Goal: Task Accomplishment & Management: Manage account settings

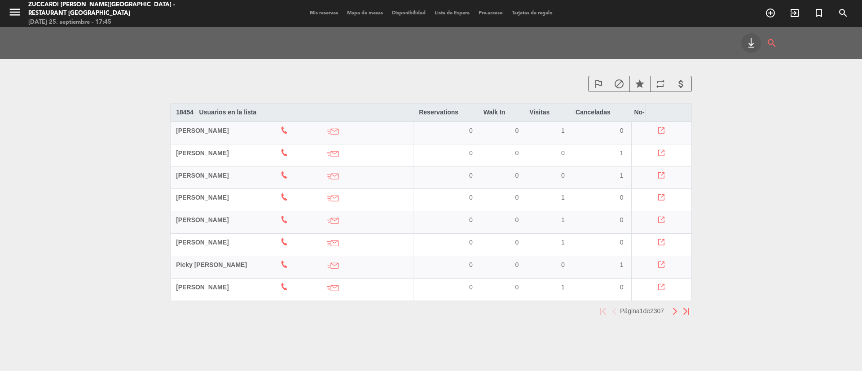
click at [9, 11] on icon "menu" at bounding box center [14, 11] width 13 height 13
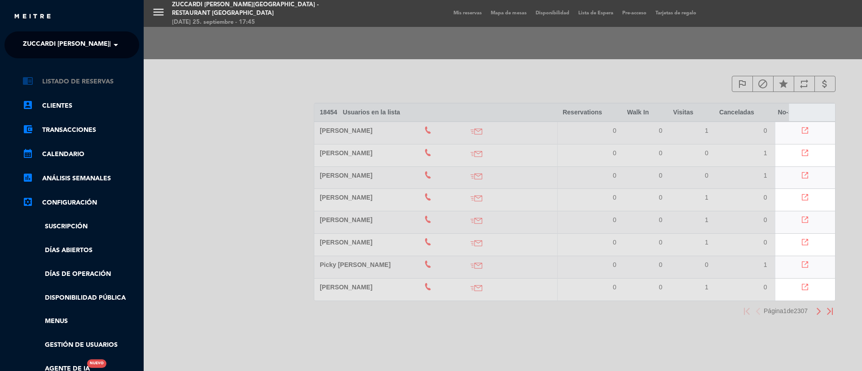
click at [97, 82] on link "chrome_reader_mode Listado de Reservas" at bounding box center [80, 81] width 117 height 11
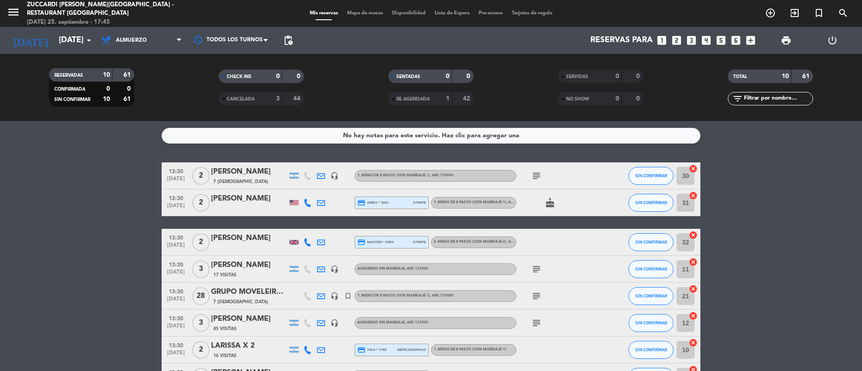
scroll to position [131, 0]
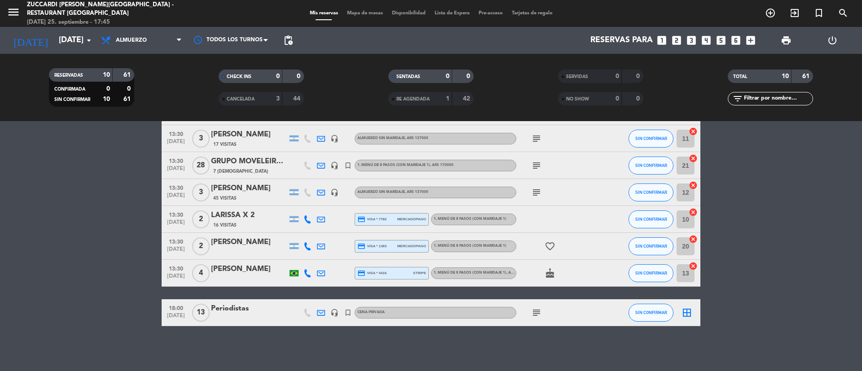
click at [253, 317] on div at bounding box center [249, 318] width 76 height 7
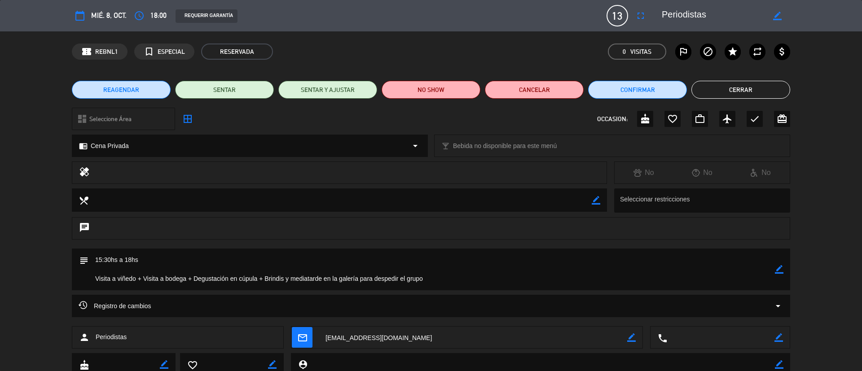
click at [779, 17] on icon "border_color" at bounding box center [777, 16] width 9 height 9
click at [727, 18] on textarea at bounding box center [713, 16] width 103 height 16
type textarea "P"
paste textarea "Vinexpo Explorer [PERSON_NAME]"
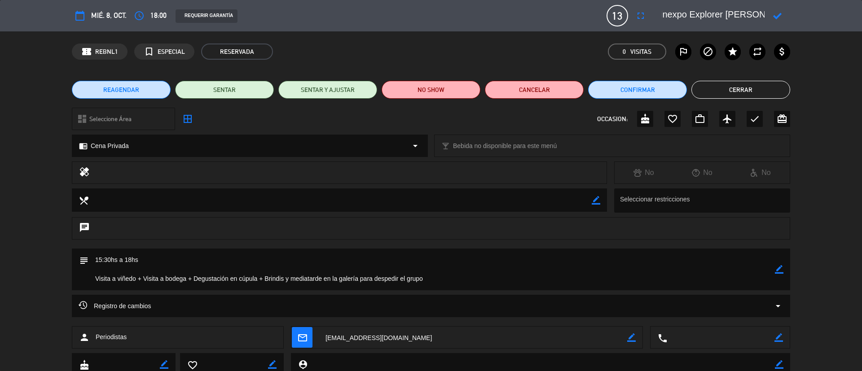
click at [780, 19] on icon at bounding box center [777, 16] width 9 height 9
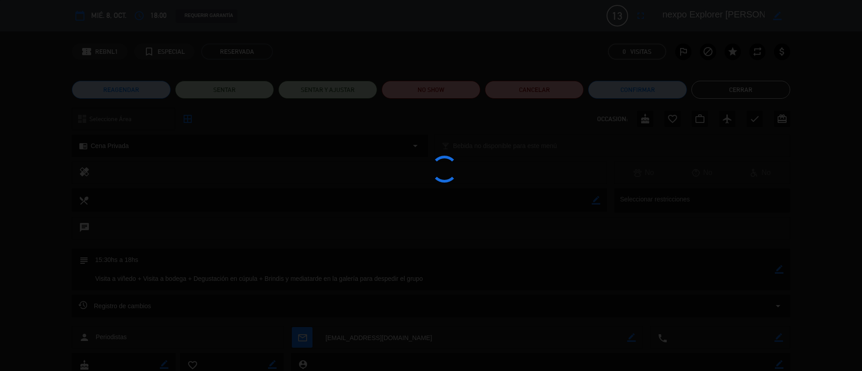
scroll to position [0, 5]
type textarea "Vinexpo Explorer [PERSON_NAME]"
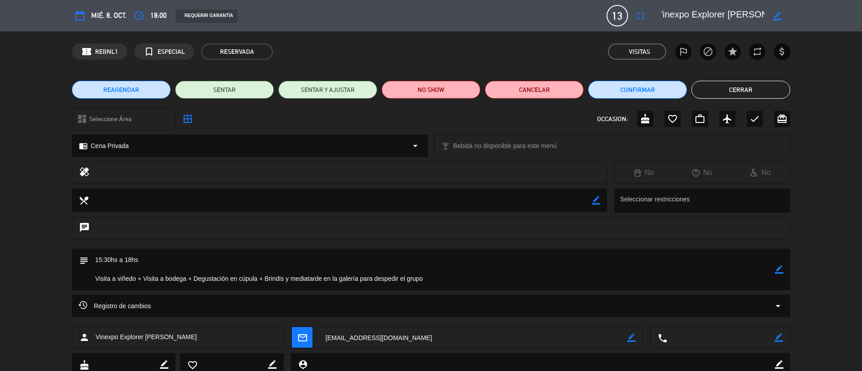
click at [758, 97] on button "Cerrar" at bounding box center [740, 90] width 99 height 18
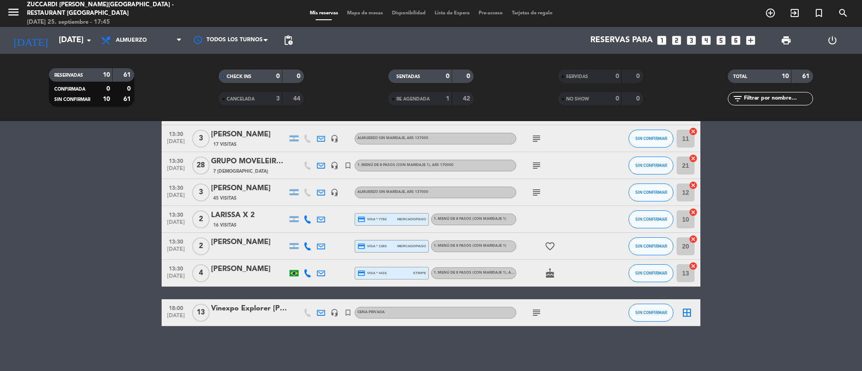
click at [13, 9] on icon "menu" at bounding box center [13, 11] width 13 height 13
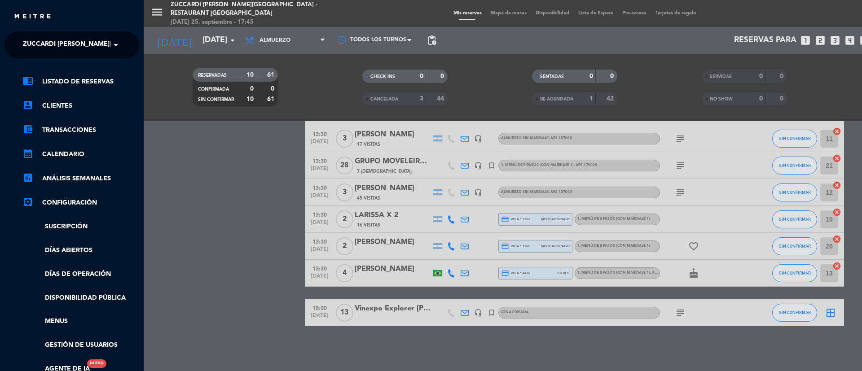
click at [120, 42] on span at bounding box center [117, 44] width 15 height 19
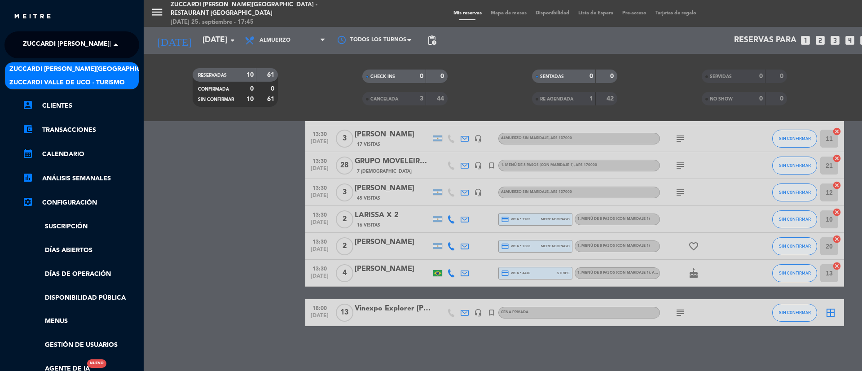
click at [125, 87] on div "Zuccardi Valle de Uco - Turismo" at bounding box center [72, 82] width 134 height 13
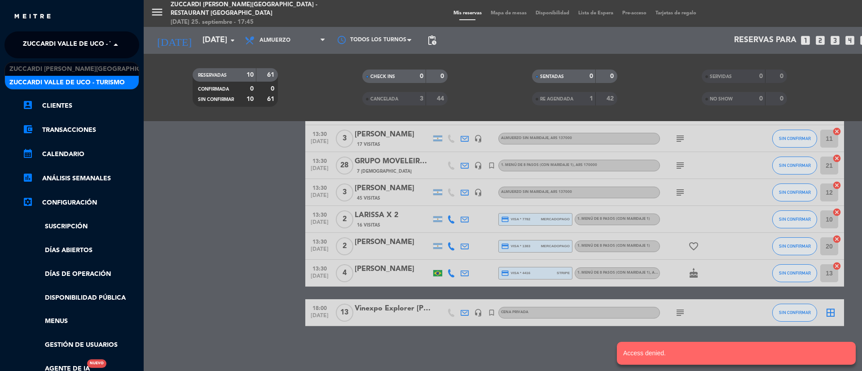
click at [63, 41] on span "Zuccardi Valle de Uco - Turismo" at bounding box center [80, 44] width 115 height 19
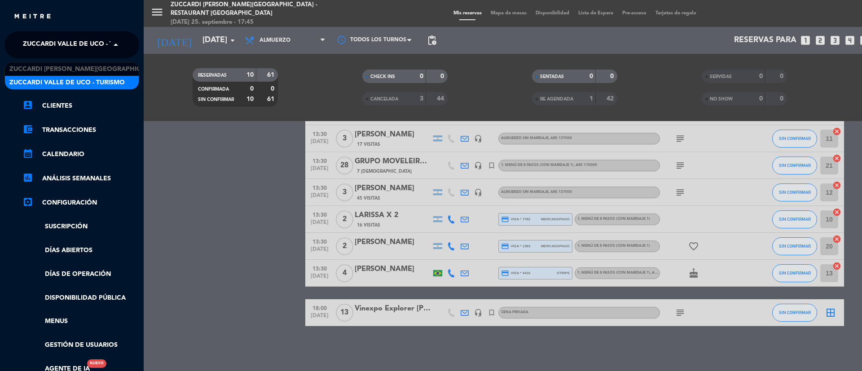
click at [75, 84] on span "Zuccardi Valle de Uco - Turismo" at bounding box center [66, 83] width 115 height 10
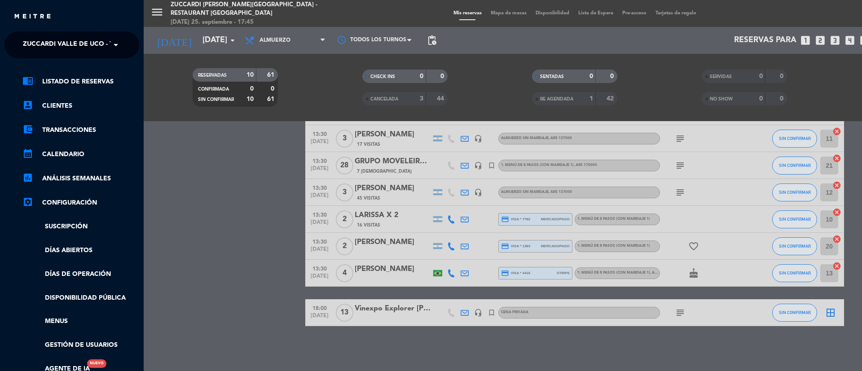
click at [166, 108] on div "menu Zuccardi [PERSON_NAME][GEOGRAPHIC_DATA] - Restaurant [GEOGRAPHIC_DATA] [DA…" at bounding box center [575, 185] width 862 height 371
